Goal: Information Seeking & Learning: Find contact information

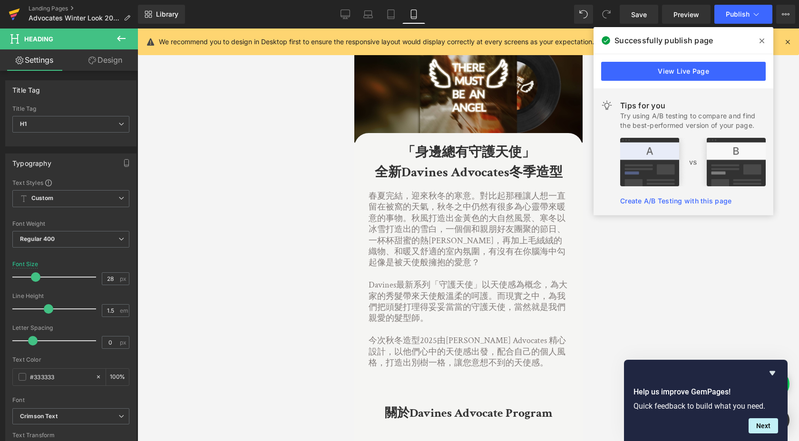
click at [14, 12] on icon at bounding box center [14, 12] width 11 height 6
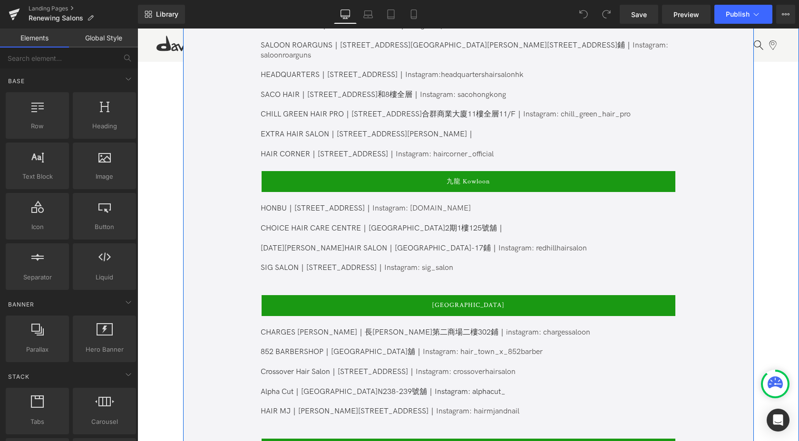
scroll to position [701, 0]
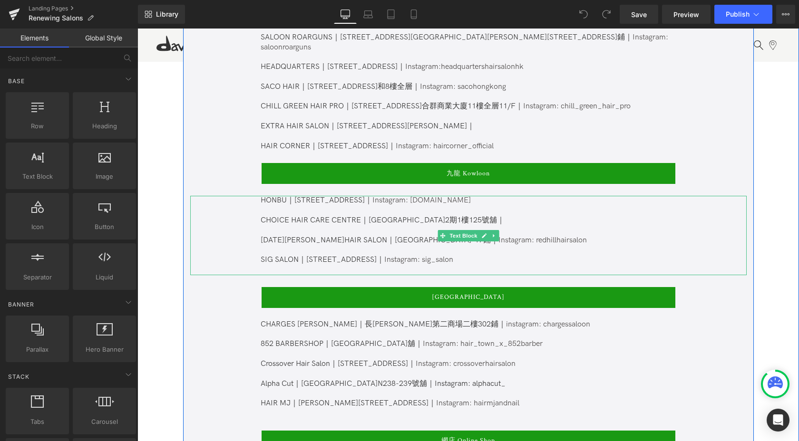
drag, startPoint x: 461, startPoint y: 248, endPoint x: 453, endPoint y: 249, distance: 8.1
click at [461, 255] on p "SIG SALON｜[STREET_ADDRESS]｜ Instagram: sig_salon" at bounding box center [468, 260] width 414 height 10
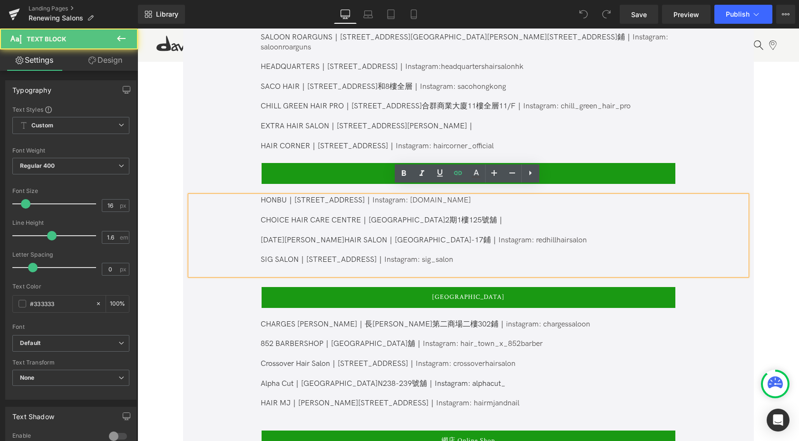
click at [454, 255] on p "SIG SALON｜[STREET_ADDRESS]｜ Instagram: sig_salon" at bounding box center [468, 260] width 414 height 10
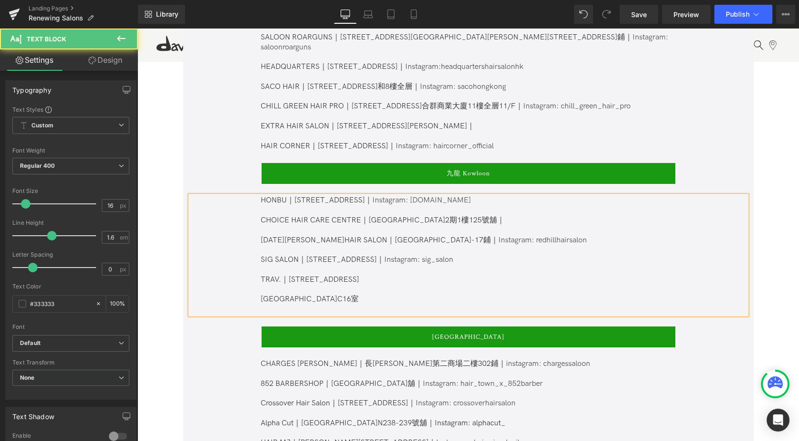
click at [415, 275] on p "TRAV.｜[STREET_ADDRESS]" at bounding box center [468, 280] width 414 height 10
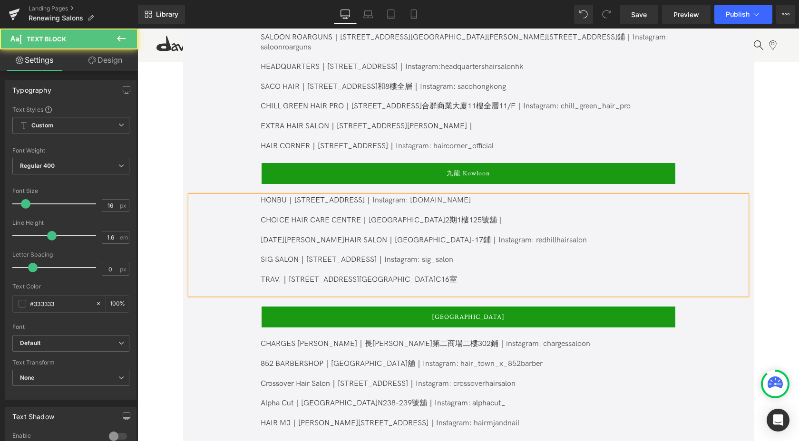
click at [461, 275] on p "TRAV.｜長沙灣青山道702-704號 合興工業大廈3樓C16室" at bounding box center [468, 280] width 414 height 10
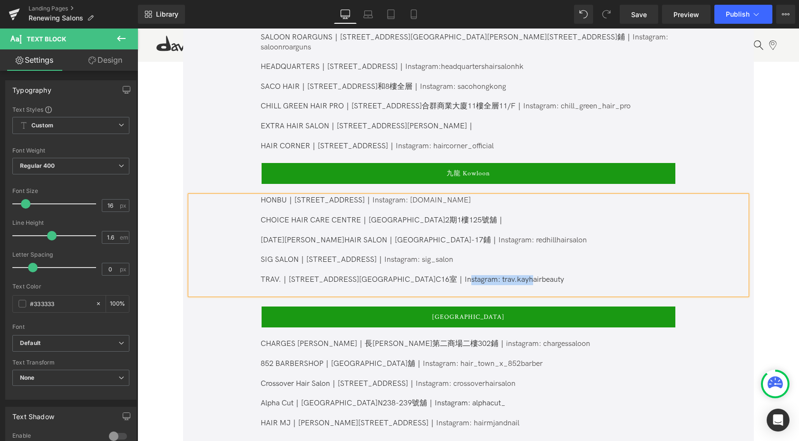
drag, startPoint x: 559, startPoint y: 269, endPoint x: 493, endPoint y: 270, distance: 66.1
click at [493, 275] on p "TRAV.｜長沙灣青山道702-704號 合興工業大廈3樓C16室｜Instagram: trav.kayhairbeauty" at bounding box center [468, 280] width 414 height 10
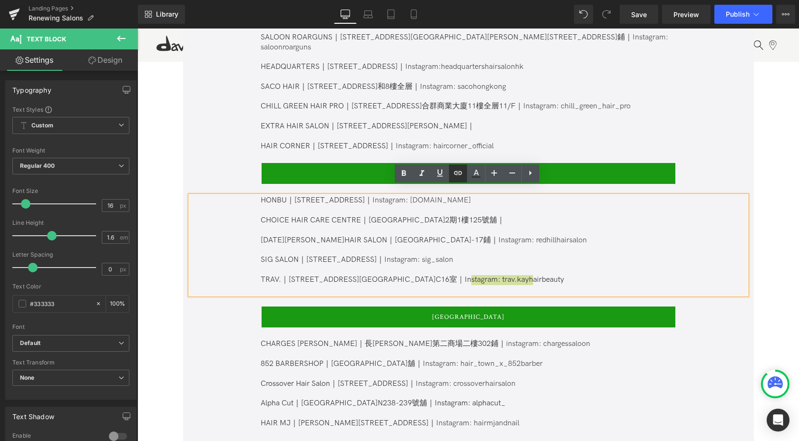
click at [458, 173] on icon at bounding box center [458, 173] width 8 height 4
click at [498, 295] on input "text" at bounding box center [486, 291] width 146 height 24
paste input "https://www.instagram.com/trav.kayhairbeauty/"
type input "https://www.instagram.com/trav.kayhairbeauty/"
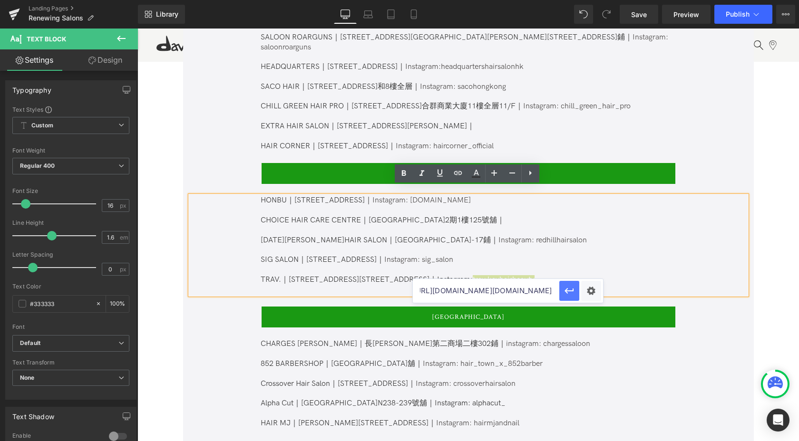
click at [571, 292] on icon "button" at bounding box center [569, 290] width 11 height 11
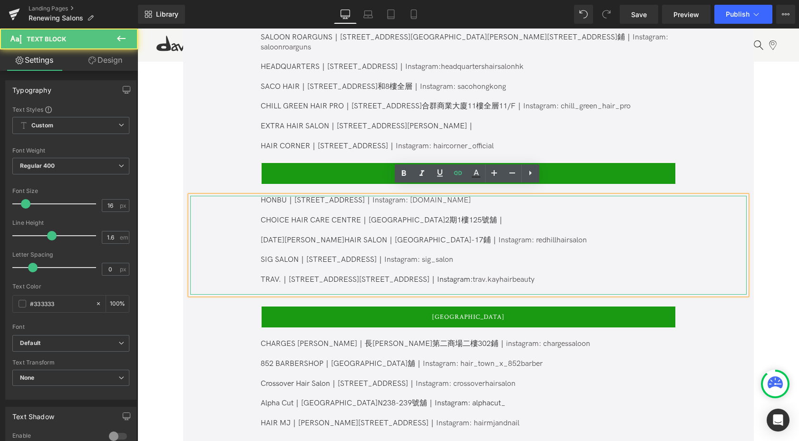
click at [573, 275] on p "TRAV.｜長沙灣青山道702-704號 合興工業大廈3樓C16室｜Instagram: trav.kayhairbeauty" at bounding box center [468, 280] width 414 height 10
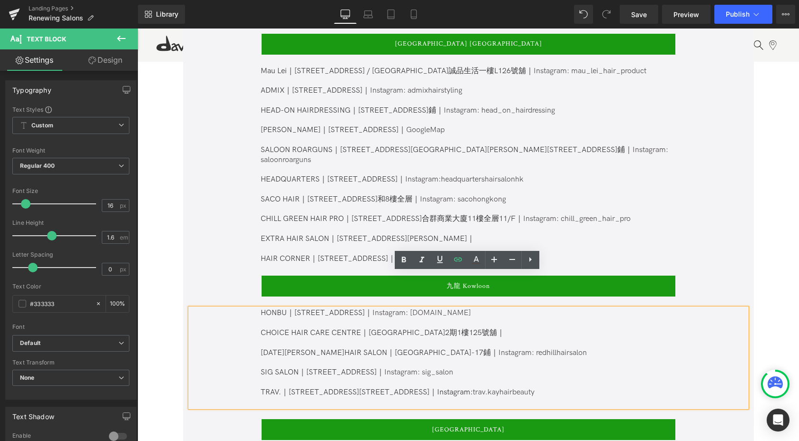
scroll to position [583, 0]
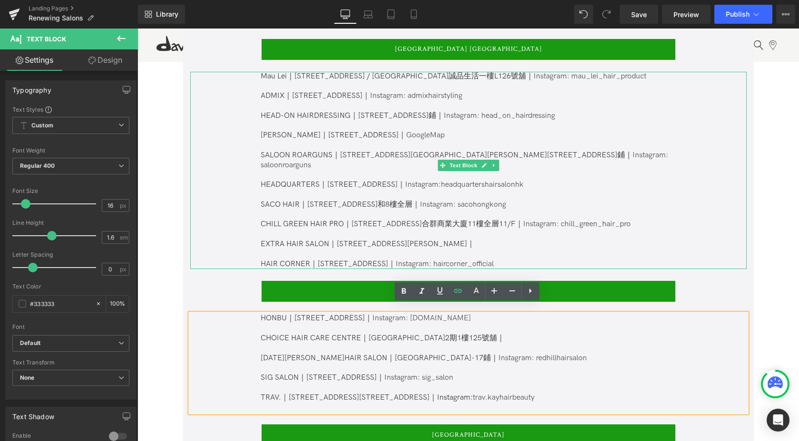
click at [610, 260] on p "HAIR CORNER｜中環威靈頓街14 - 24號 威靈頓公爵大廈 1樓｜ Instagram: haircorner_official" at bounding box center [468, 265] width 414 height 10
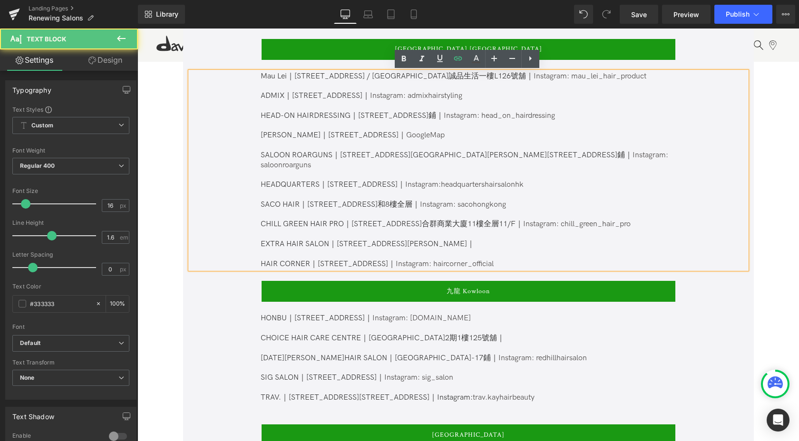
click at [607, 260] on p "HAIR CORNER｜中環威靈頓街14 - 24號 威靈頓公爵大廈 1樓｜ Instagram: haircorner_official" at bounding box center [468, 265] width 414 height 10
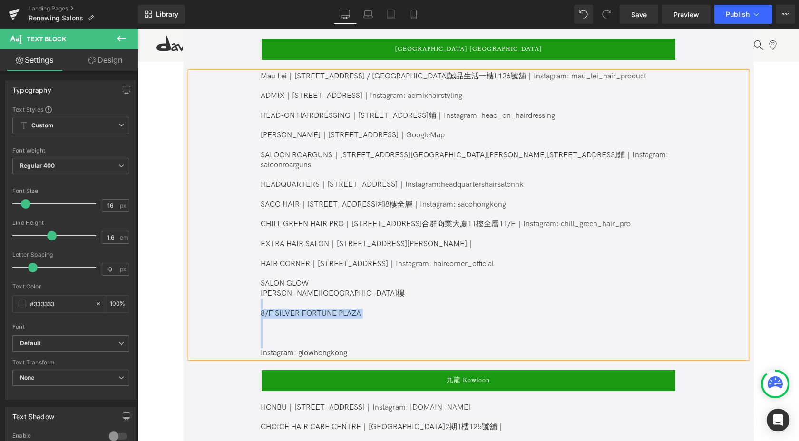
drag, startPoint x: 259, startPoint y: 342, endPoint x: 240, endPoint y: 293, distance: 52.4
click at [240, 293] on div "Mau Lei｜中環街市二樓207號舖 / 太古城中心誠品生活一樓L126號舖｜ Instagram: mau_lei_hair_product ADMIX｜…" at bounding box center [468, 215] width 556 height 287
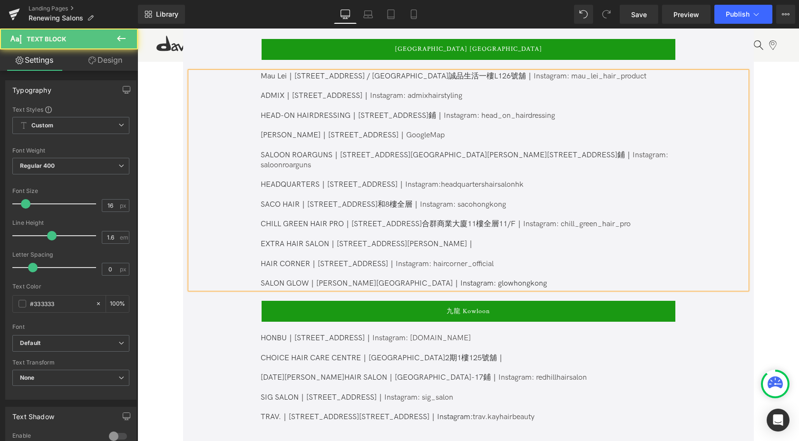
click at [460, 279] on span "Instagram: glowhongkong" at bounding box center [503, 283] width 87 height 9
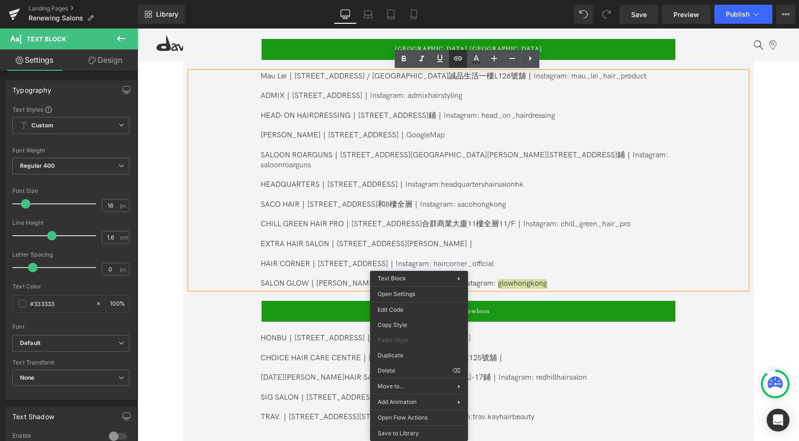
click at [458, 59] on icon at bounding box center [457, 58] width 11 height 11
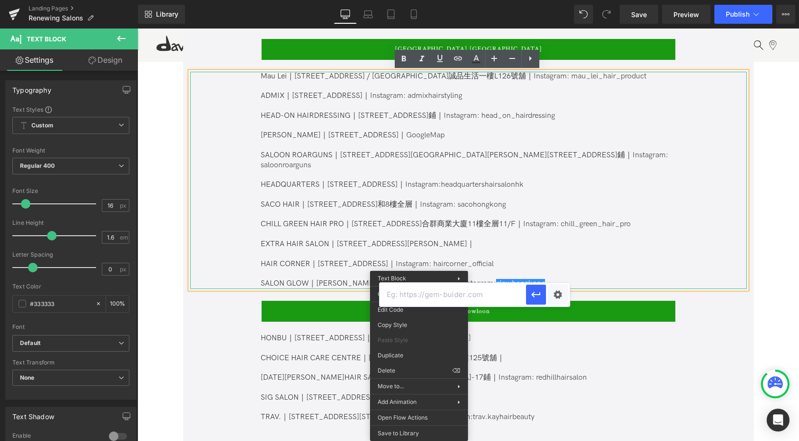
click at [501, 296] on input "text" at bounding box center [453, 295] width 146 height 24
paste input "https://www.instagram.com/glowhongkong/"
click at [536, 299] on icon "button" at bounding box center [535, 294] width 11 height 11
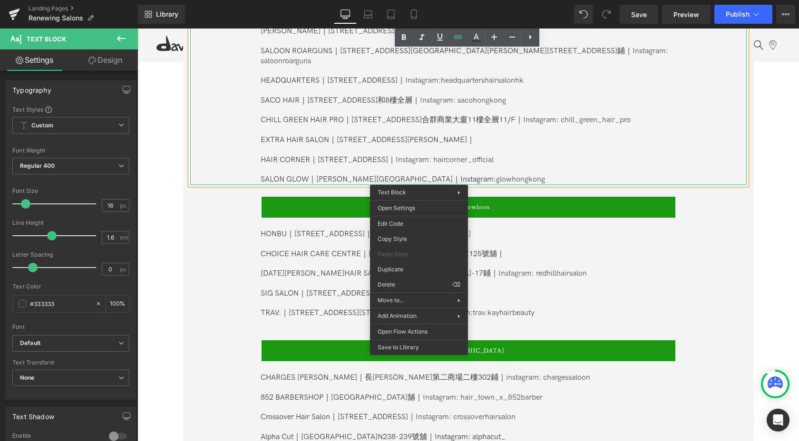
scroll to position [715, 0]
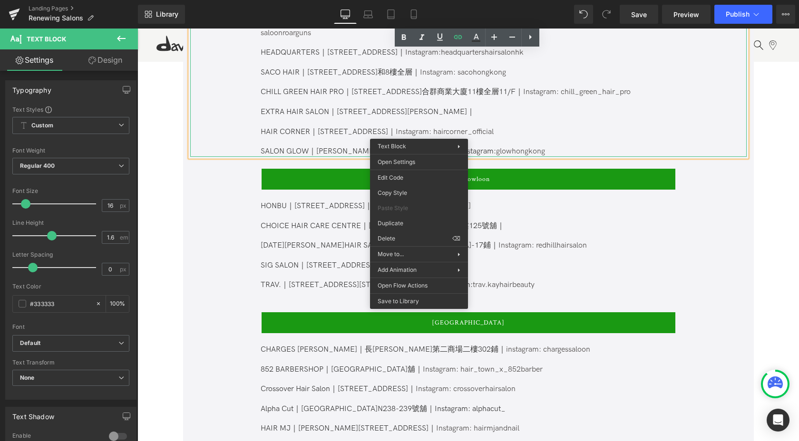
click at [320, 241] on p "RED HILL HAIR SALON｜九龍城廣場LG16-17鋪｜ Instagram: redhillhairsalon" at bounding box center [468, 246] width 414 height 10
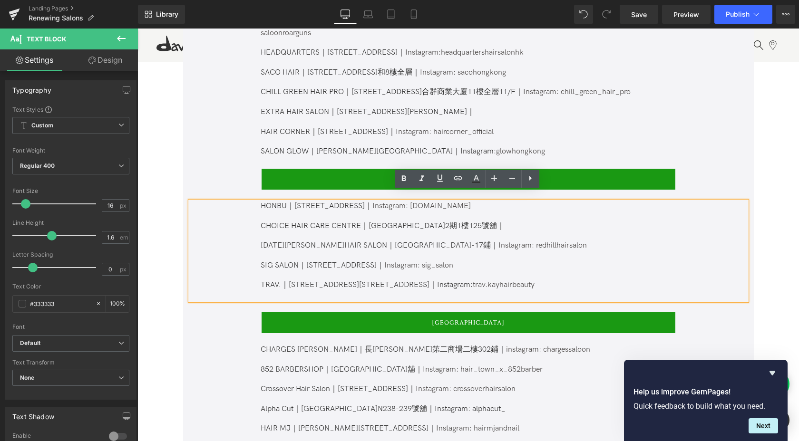
click at [584, 281] on p "TRAV.｜長沙灣青山道702-704號 合興工業大廈3樓C16室｜Instagram: trav.kayhairbeauty" at bounding box center [468, 286] width 414 height 10
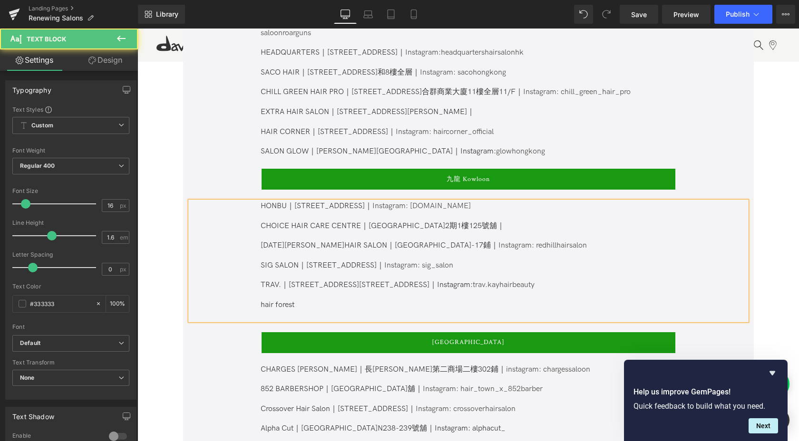
click at [261, 298] on span "合興工業大廈3樓C16室｜Instagram: trav.kayhairbeauty hair forest" at bounding box center [398, 295] width 274 height 29
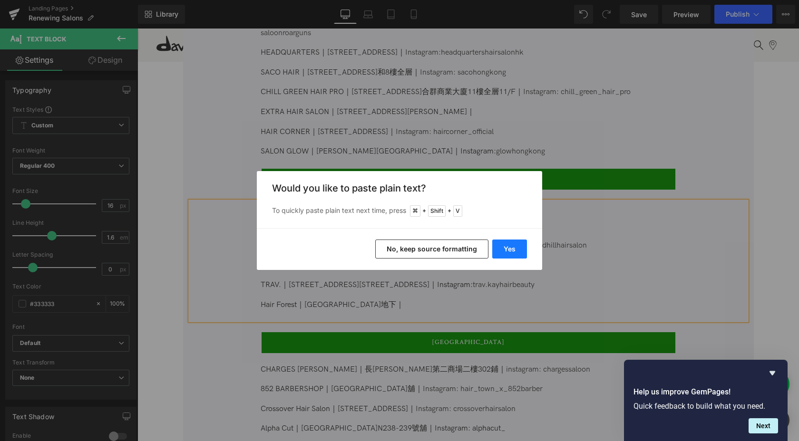
click at [510, 255] on button "Yes" at bounding box center [509, 249] width 35 height 19
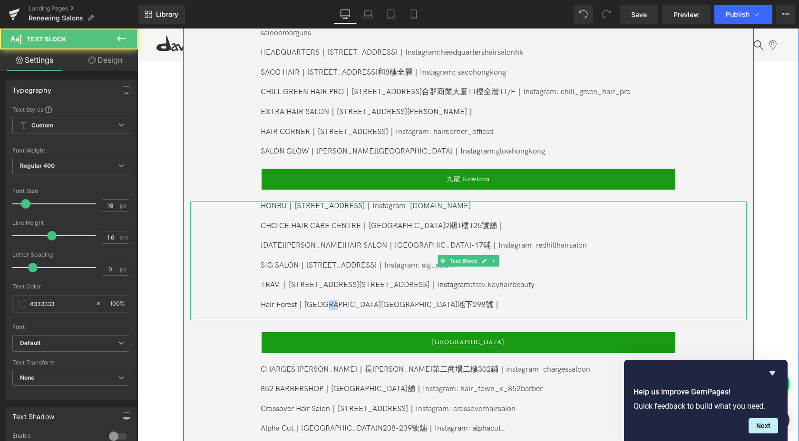
drag, startPoint x: 357, startPoint y: 295, endPoint x: 343, endPoint y: 296, distance: 13.3
click at [343, 296] on span "合興工業大廈3樓C16室｜Instagram: trav.kayhairbeauty Hair Forest｜長沙灣順寧大廈地下298號｜" at bounding box center [398, 295] width 274 height 29
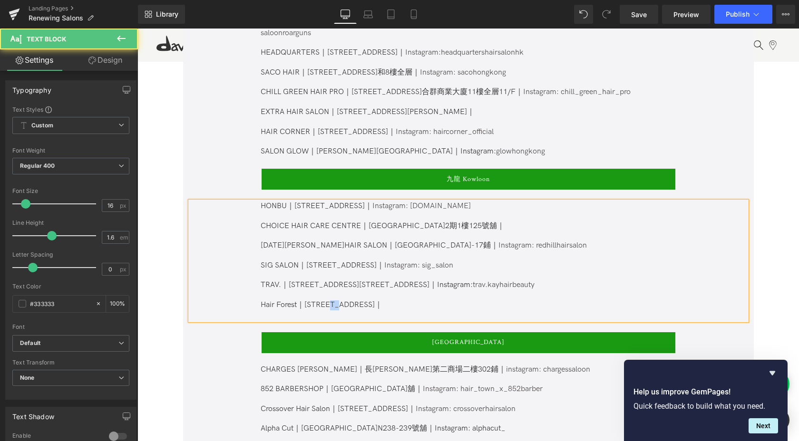
drag, startPoint x: 363, startPoint y: 297, endPoint x: 350, endPoint y: 297, distance: 13.3
click at [350, 297] on span "合興工業大廈3樓C16室｜Instagram: trav.kayhairbeauty Hair Forest｜長沙灣順寧道地下298號｜" at bounding box center [398, 295] width 274 height 29
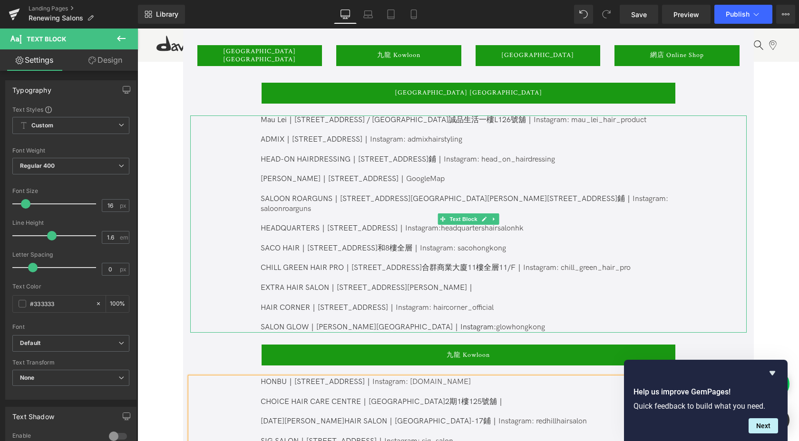
scroll to position [612, 0]
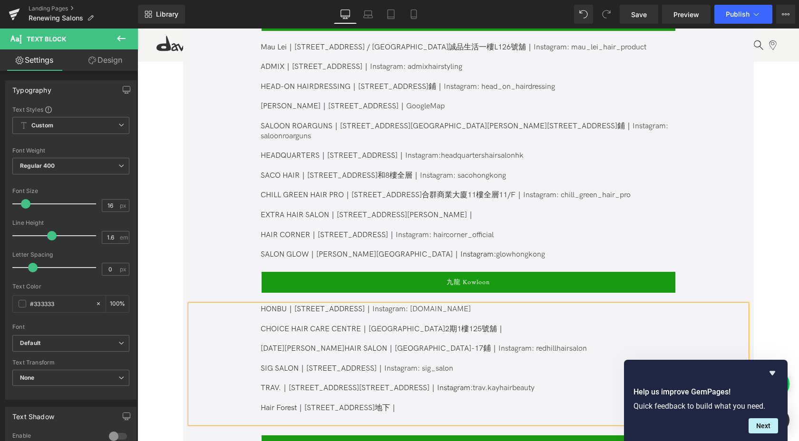
click at [456, 250] on p "SALON GLOW｜ 荊威廣場8樓｜ Instagram: glowhongkong" at bounding box center [468, 255] width 414 height 10
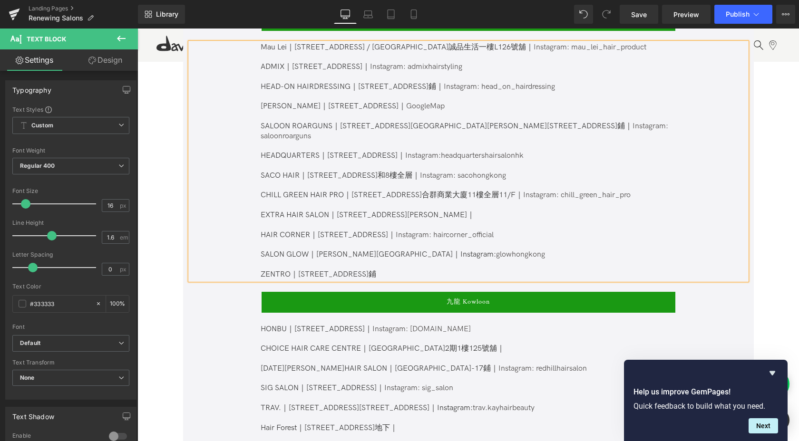
drag, startPoint x: 400, startPoint y: 263, endPoint x: 298, endPoint y: 262, distance: 102.3
click at [298, 262] on span "Instagram: glowhongkong ZENTRO｜SHOP1, G/F, 66 STANLEY ST 中環士丹利街66號地下1號鋪" at bounding box center [403, 264] width 284 height 29
click at [272, 265] on span "Instagram: glowhongkong ZENTRO｜中環士丹利街66號地下1號鋪" at bounding box center [403, 264] width 284 height 29
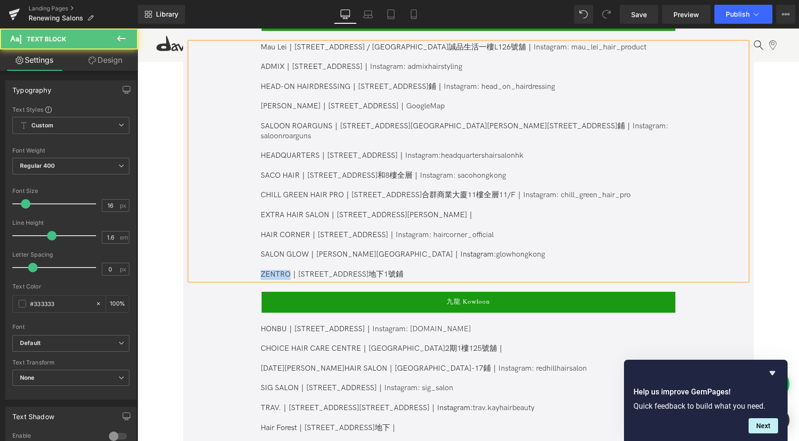
click at [272, 265] on span "Instagram: glowhongkong ZENTRO｜中環士丹利街66號地下1號鋪" at bounding box center [403, 264] width 284 height 29
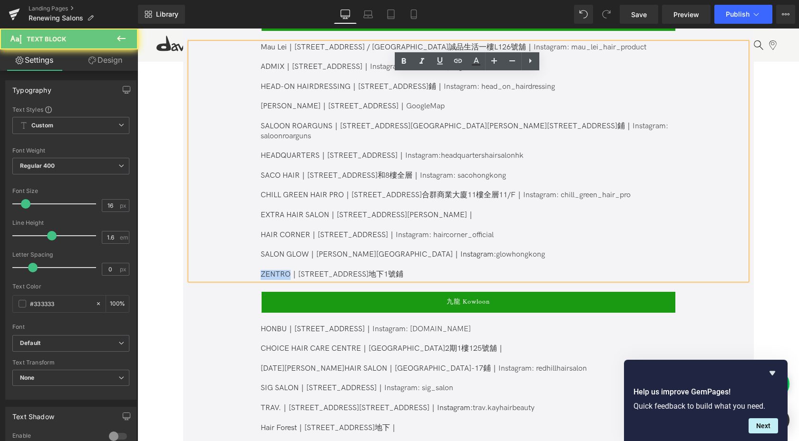
copy span "ZENTRO"
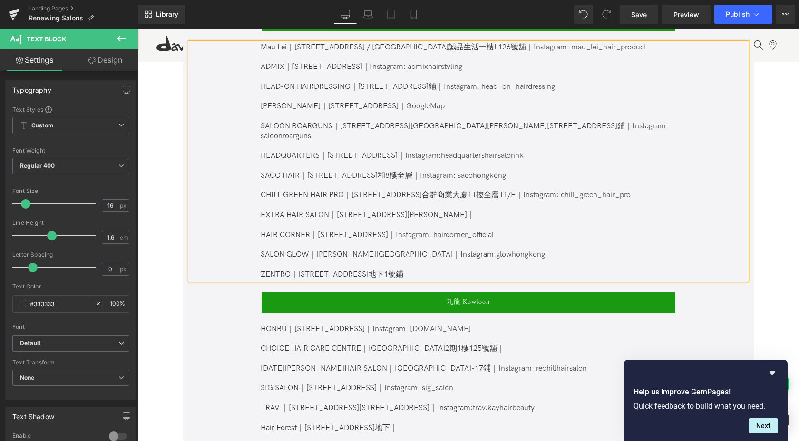
click at [435, 260] on p "SALON GLOW｜ 荊威廣場8樓｜ Instagram: glowhongkong ZENTRO｜中環士丹利街66號地下1號鋪" at bounding box center [468, 264] width 414 height 29
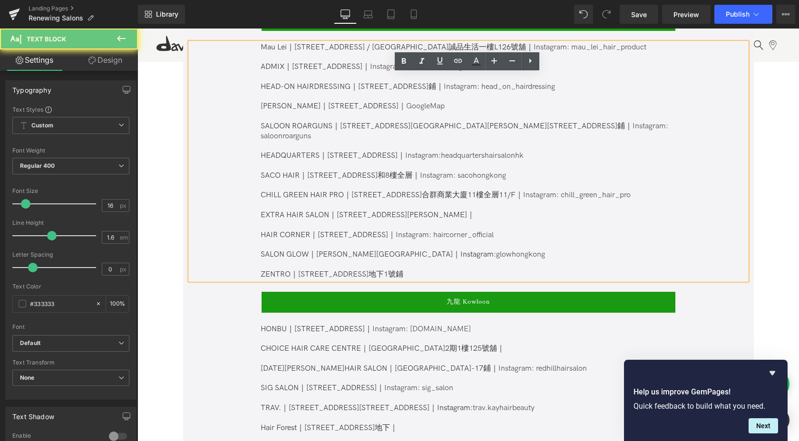
click at [433, 268] on p "SALON GLOW｜ 荊威廣場8樓｜ Instagram: glowhongkong ZENTRO｜中環士丹利街66號地下1號鋪" at bounding box center [468, 264] width 414 height 29
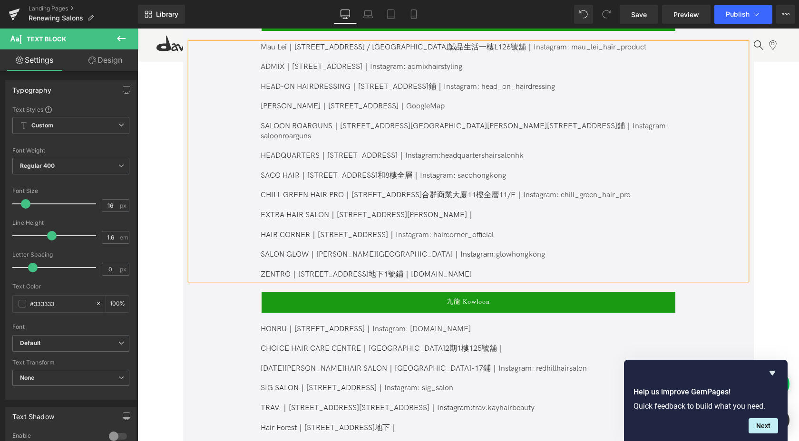
drag, startPoint x: 404, startPoint y: 246, endPoint x: 364, endPoint y: 245, distance: 40.0
click at [364, 250] on p "SALON GLOW｜ 荊威廣場8樓｜ Instagram: glowhongkong ZENTRO｜中環士丹利街66號地下1號鋪｜zentrohair.sa…" at bounding box center [468, 264] width 414 height 29
copy span "Instagram:"
click at [400, 264] on span "Instagram: glowhongkong ZENTRO｜中環士丹利街66號地下1號鋪｜zentrohair.salon" at bounding box center [403, 264] width 284 height 29
click at [449, 257] on p "SALON GLOW｜ 荊威廣場8樓｜ Instagram: glowhongkong ZENTRO｜中環士丹利街66號地下1號鋪｜Instagram: ze…" at bounding box center [468, 264] width 414 height 29
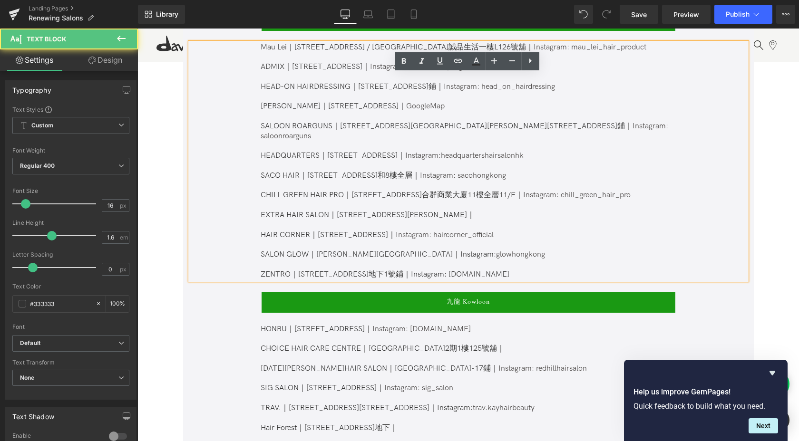
click at [449, 263] on span "Instagram: glowhongkong ZENTRO｜中環士丹利街66號地下1號鋪｜Instagram: zentrohair.salon" at bounding box center [403, 264] width 284 height 29
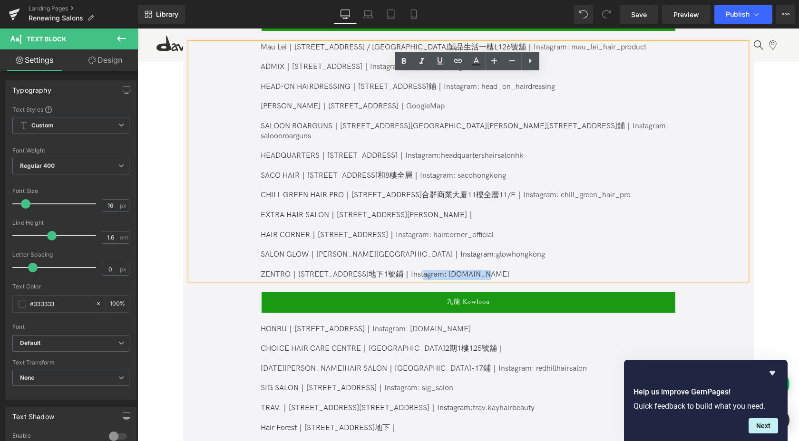
drag, startPoint x: 500, startPoint y: 266, endPoint x: 440, endPoint y: 264, distance: 60.0
click at [440, 264] on p "SALON GLOW｜ 荊威廣場8樓｜ Instagram: glowhongkong ZENTRO｜中環士丹利街66號地下1號鋪｜Instagram: ze…" at bounding box center [468, 264] width 414 height 29
click at [460, 59] on icon at bounding box center [457, 60] width 11 height 11
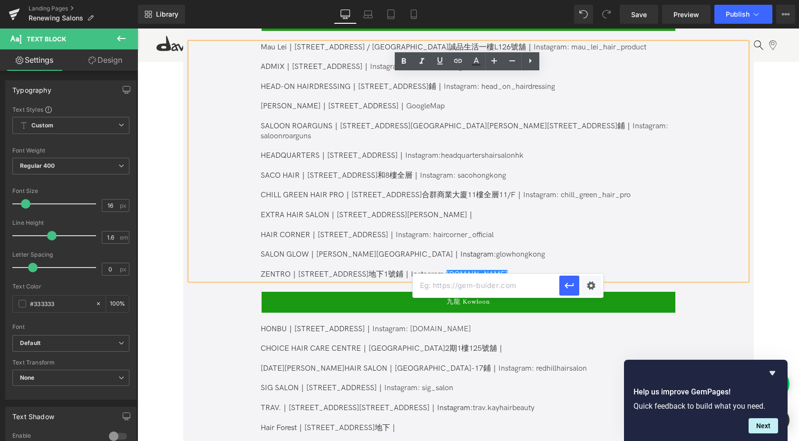
click at [506, 288] on input "text" at bounding box center [486, 286] width 146 height 24
paste input "https://www.instagram.com/zentrohair.salon/"
click at [524, 284] on input "https://www.instagram.com/zentrohair.salon/" at bounding box center [486, 286] width 146 height 24
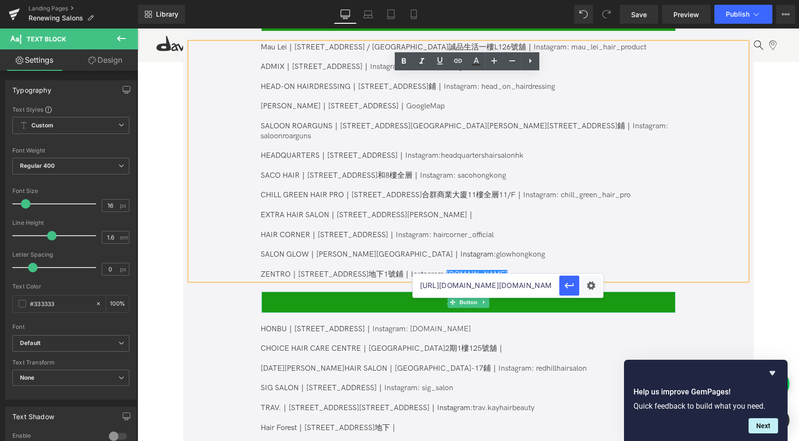
drag, startPoint x: 648, startPoint y: 316, endPoint x: 394, endPoint y: 285, distance: 255.9
click at [571, 284] on icon "button" at bounding box center [569, 285] width 11 height 11
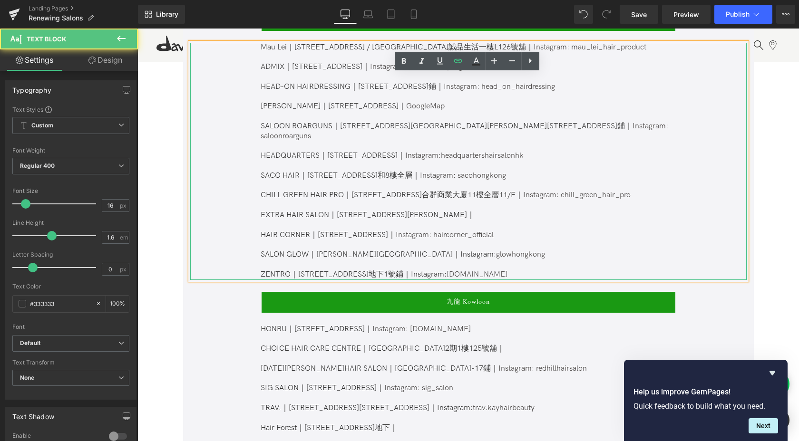
click at [517, 265] on p "SALON GLOW｜ 荊威廣場8樓｜ Instagram: glowhongkong ZENTRO｜中環士丹利街66號地下1號鋪｜Instagram: ze…" at bounding box center [468, 264] width 414 height 29
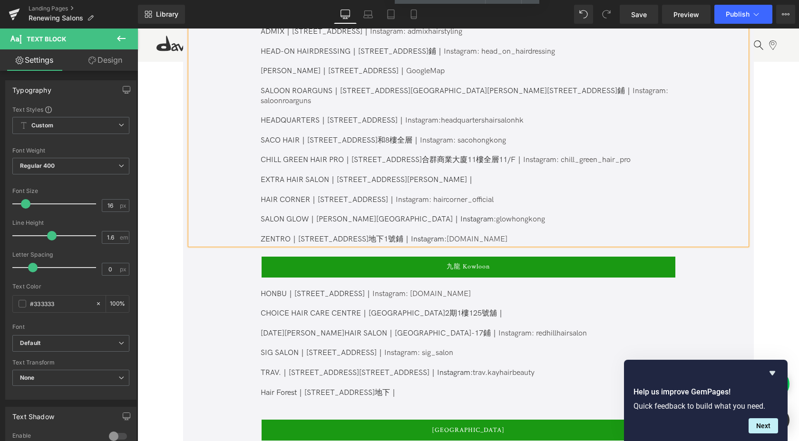
scroll to position [541, 0]
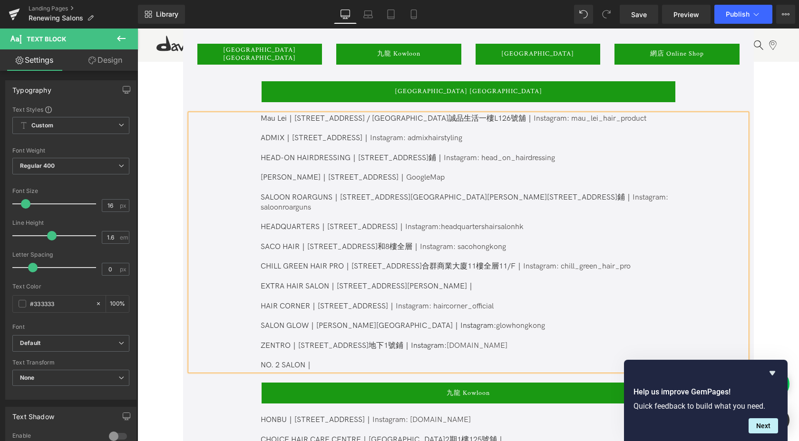
click at [351, 282] on p "EXTRA HAIR SALON｜香港銅鑼灣謝斐道500號維安商業大廈20樓B室 ｜" at bounding box center [468, 287] width 414 height 10
copy p "銅鑼灣"
click at [334, 361] on p "NO. 2 SALON｜" at bounding box center [468, 366] width 414 height 10
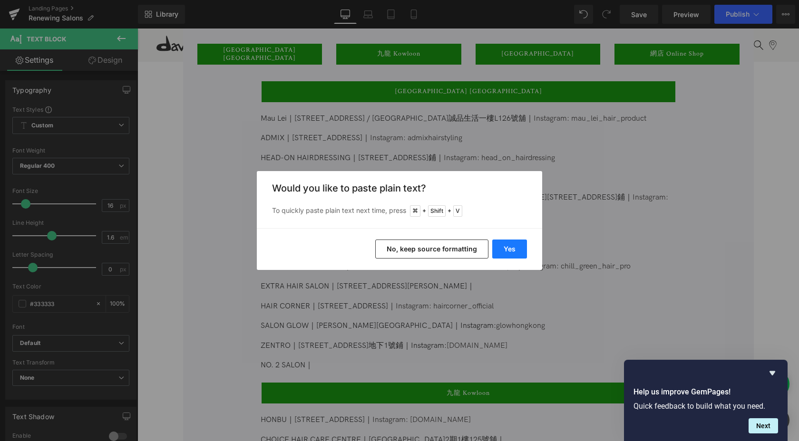
click at [513, 245] on button "Yes" at bounding box center [509, 249] width 35 height 19
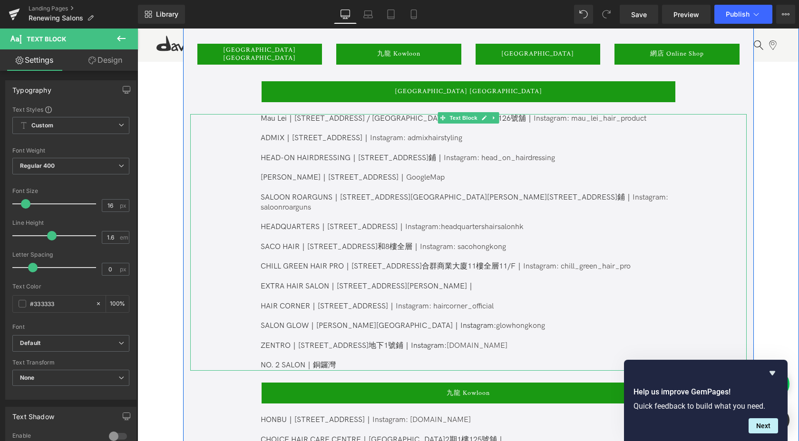
click at [397, 361] on p "NO. 2 SALON｜銅鑼灣" at bounding box center [468, 366] width 414 height 10
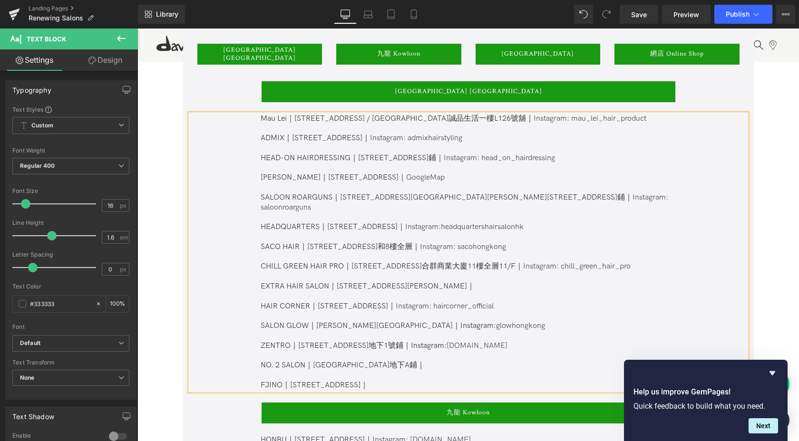
click at [271, 378] on p "NO. 2 SALON｜銅鑼灣雲翠大廈地下A鋪｜ FJINO｜中環荷理活道26號2樓｜" at bounding box center [468, 375] width 414 height 29
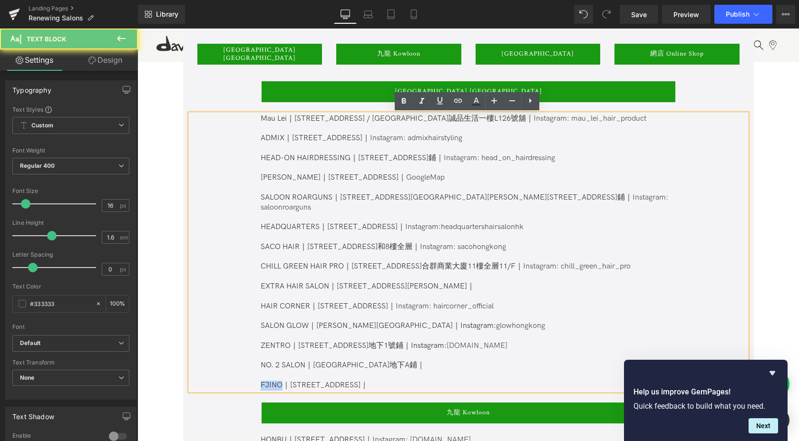
click at [271, 378] on p "NO. 2 SALON｜銅鑼灣雲翠大廈地下A鋪｜ FJINO｜中環荷理活道26號2樓｜" at bounding box center [468, 375] width 414 height 29
copy p "FJINO"
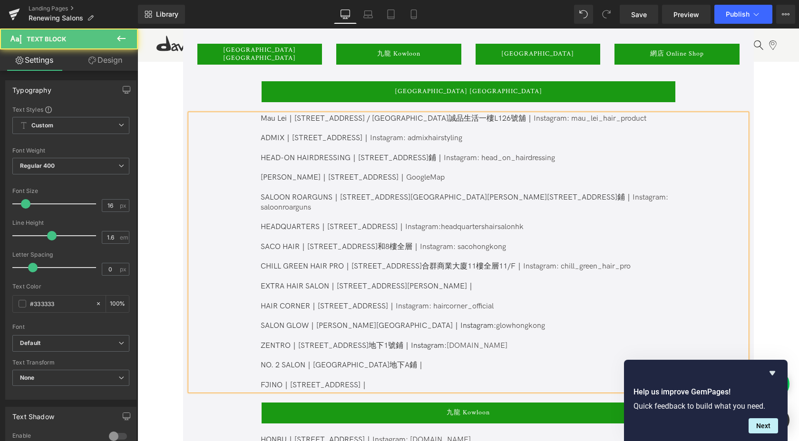
click at [428, 375] on p "NO. 2 SALON｜銅鑼灣雲翠大廈地下A鋪｜ FJINO｜中環荷理活道26號2樓｜" at bounding box center [468, 375] width 414 height 29
drag, startPoint x: 441, startPoint y: 373, endPoint x: 408, endPoint y: 372, distance: 33.8
click at [408, 372] on p "NO. 2 SALON｜銅鑼灣雲翠大廈地下A鋪｜ FJINO｜中環荷理活道26號2樓｜Instagram: fijino_hk" at bounding box center [468, 375] width 414 height 29
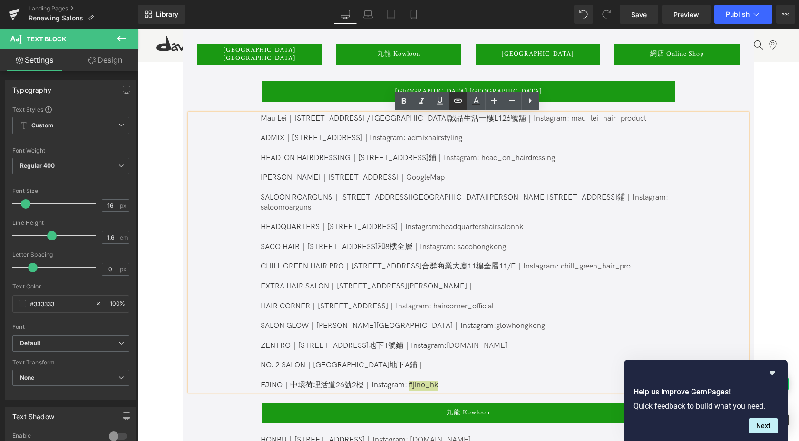
click at [458, 104] on icon at bounding box center [457, 100] width 11 height 11
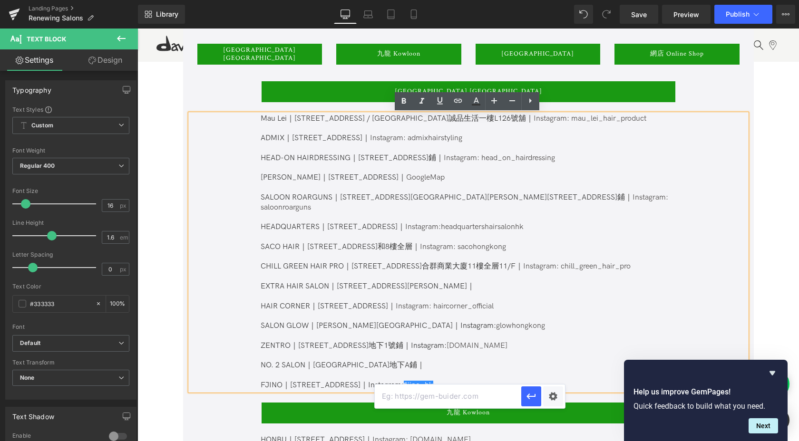
click at [457, 400] on input "text" at bounding box center [448, 397] width 146 height 24
paste input "https://www.instagram.com/fjino_hk/"
type input "https://www.instagram.com/fjino_hk/"
click at [537, 402] on button "button" at bounding box center [531, 397] width 20 height 20
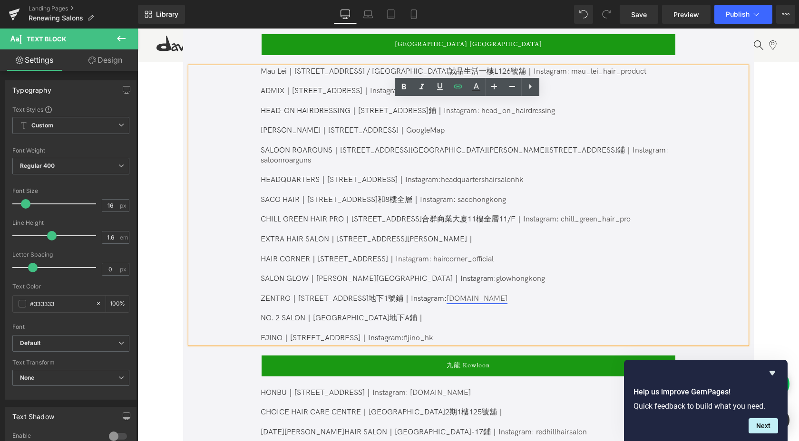
scroll to position [651, 0]
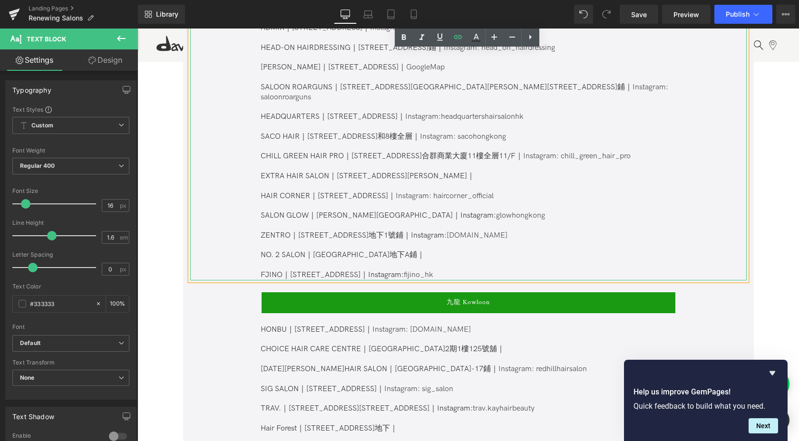
click at [453, 265] on p "NO. 2 SALON｜銅鑼灣雲翠大廈地下A鋪｜ FJINO｜中環荷理活道26號2樓｜Instagram: fijino_hk" at bounding box center [468, 265] width 414 height 29
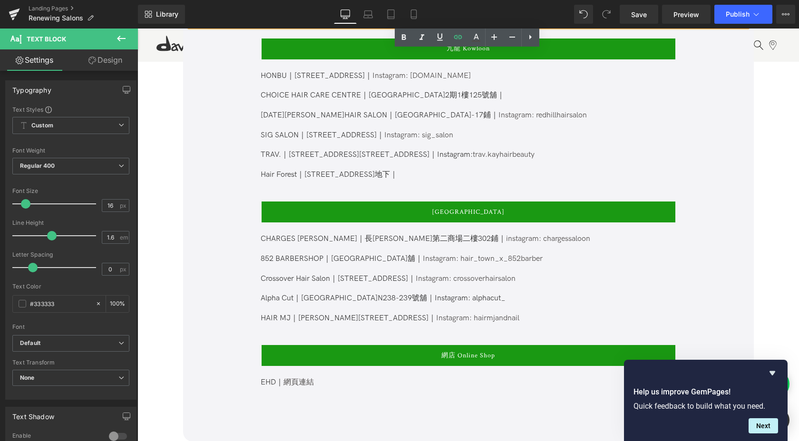
scroll to position [908, 0]
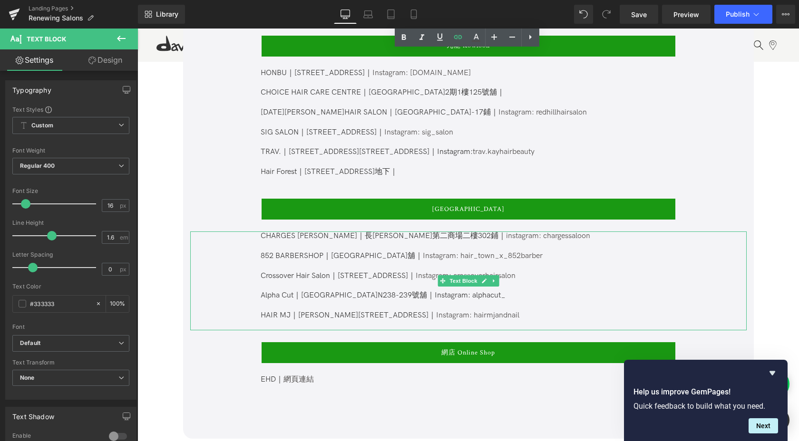
click at [495, 302] on p "Alpha Cut｜天水圍T Town North二樓N238-239號舖｜Instagram: alphacut_ HAIR MJ｜馬鞍山保泰街16號｜ I…" at bounding box center [468, 305] width 414 height 29
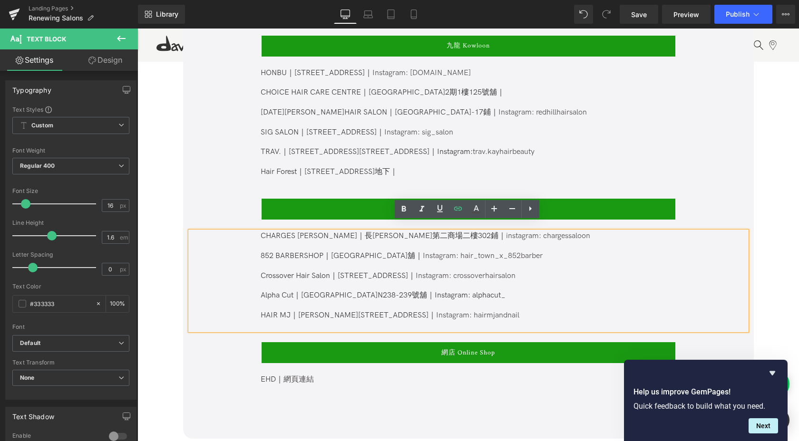
click at [484, 303] on p "Alpha Cut｜天水圍T Town North二樓N238-239號舖｜Instagram: alphacut_ HAIR MJ｜馬鞍山保泰街16號｜ I…" at bounding box center [468, 305] width 414 height 29
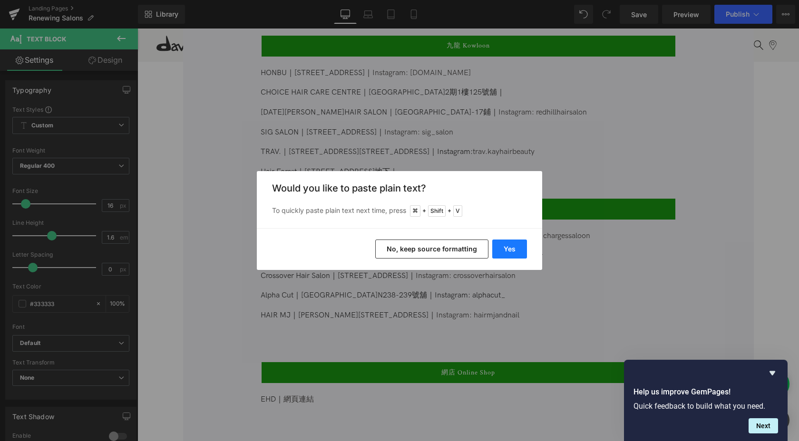
click at [504, 253] on button "Yes" at bounding box center [509, 249] width 35 height 19
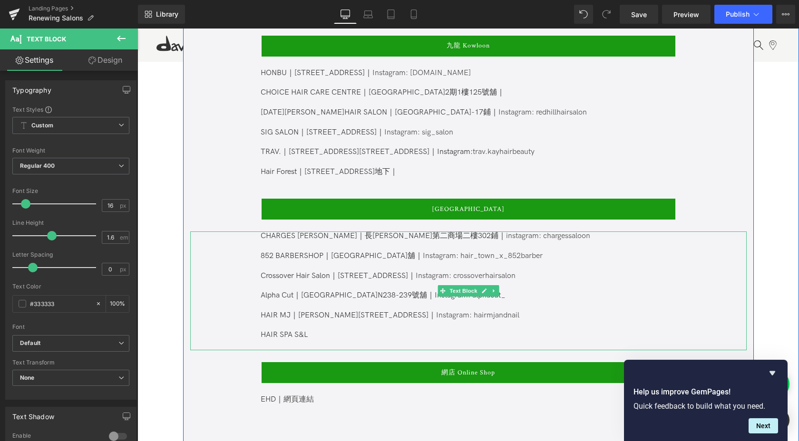
click at [385, 331] on p "HAIR SPA S&L" at bounding box center [468, 336] width 414 height 10
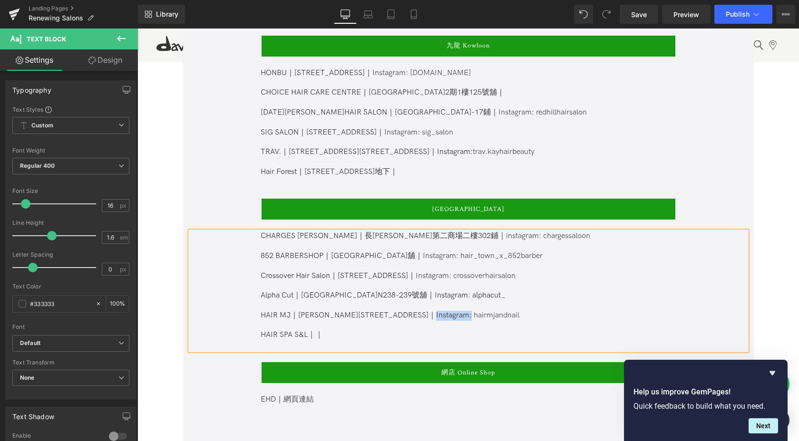
drag, startPoint x: 401, startPoint y: 305, endPoint x: 364, endPoint y: 305, distance: 37.1
click at [364, 305] on p "Alpha Cut｜天水圍T Town North二樓N238-239號舖｜Instagram: alphacut_ HAIR MJ｜馬鞍山保泰街16號｜ I…" at bounding box center [468, 305] width 414 height 29
copy link "Instagram:"
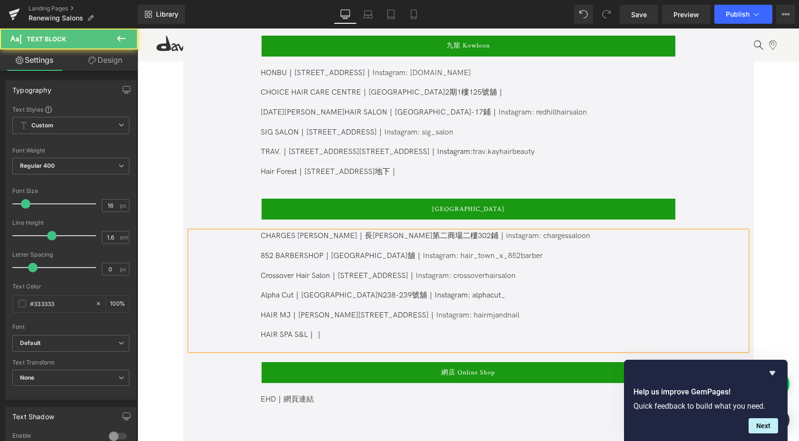
click at [358, 331] on p "HAIR SPA S&L｜｜" at bounding box center [468, 336] width 414 height 10
click at [315, 331] on p "HAIR SPA S&L｜｜Instagram:" at bounding box center [468, 336] width 414 height 10
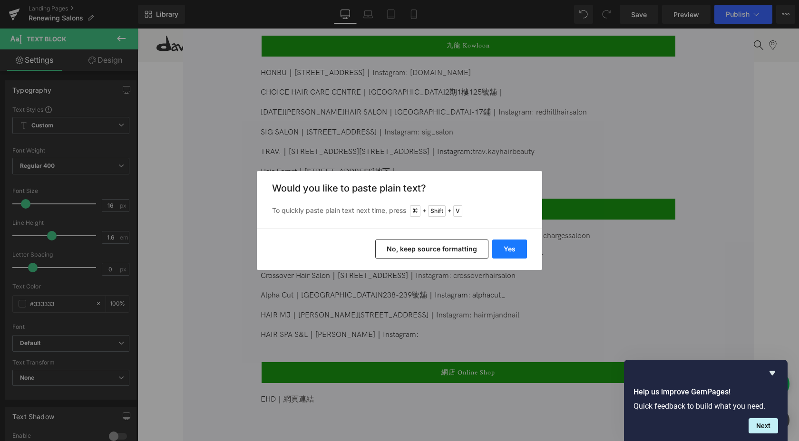
click at [499, 250] on button "Yes" at bounding box center [509, 249] width 35 height 19
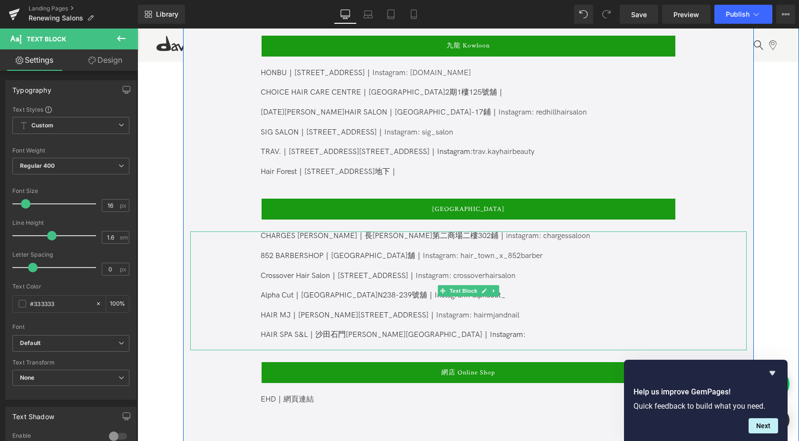
click at [482, 331] on span "｜Instagram:" at bounding box center [503, 335] width 43 height 9
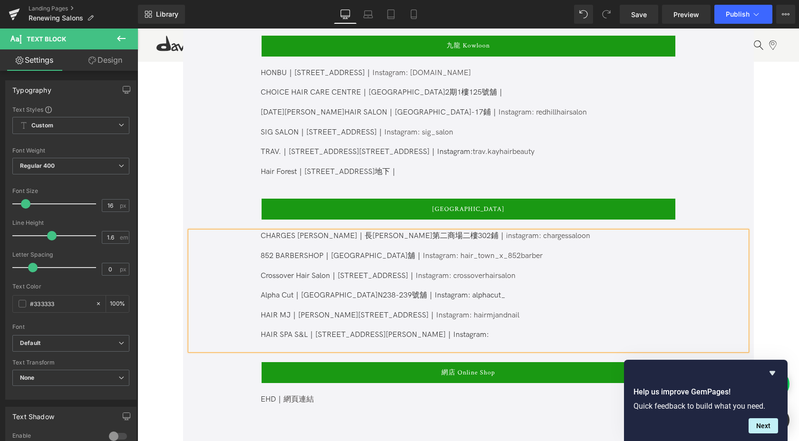
click at [479, 331] on p "HAIR SPA S&L｜沙田石門安麗街11號10樓12B ｜Instagram:" at bounding box center [468, 336] width 414 height 10
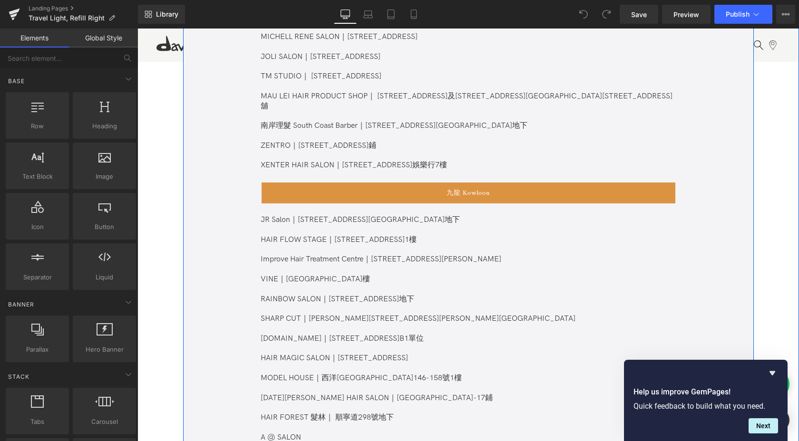
scroll to position [458, 0]
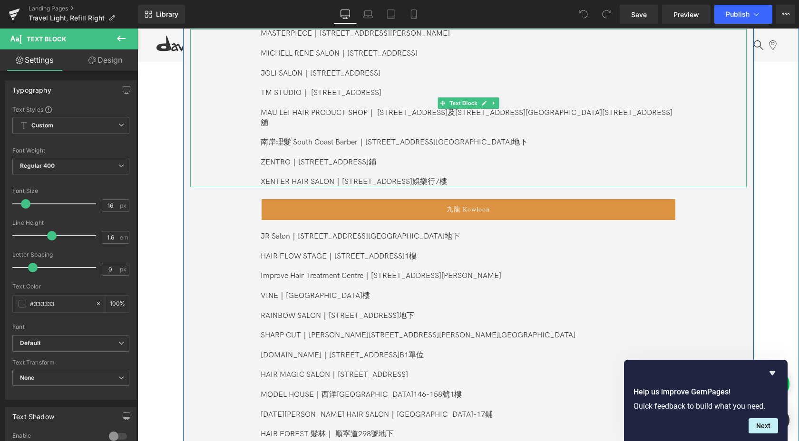
drag, startPoint x: 494, startPoint y: 153, endPoint x: 254, endPoint y: 155, distance: 239.2
click at [254, 155] on div "MASTERPIECE｜北角木星街3號澤盈中心1106室 MICHELL RENE SALON｜中環閣麟街28號Central Corner 3樓 JOLI …" at bounding box center [468, 108] width 556 height 158
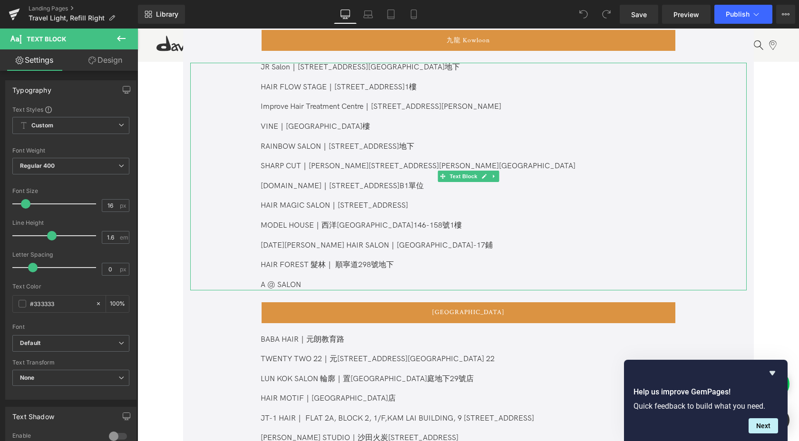
scroll to position [666, 0]
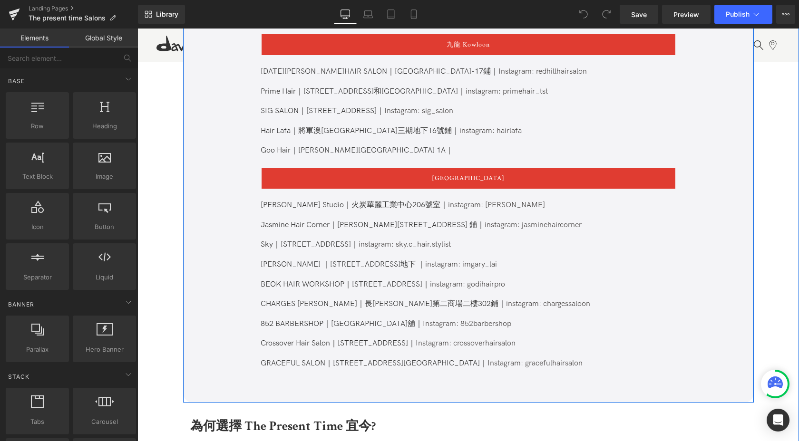
scroll to position [682, 0]
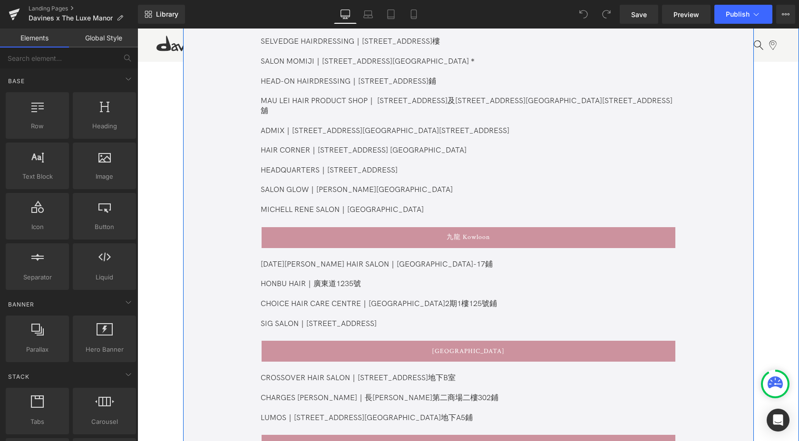
scroll to position [873, 0]
